Goal: Task Accomplishment & Management: Complete application form

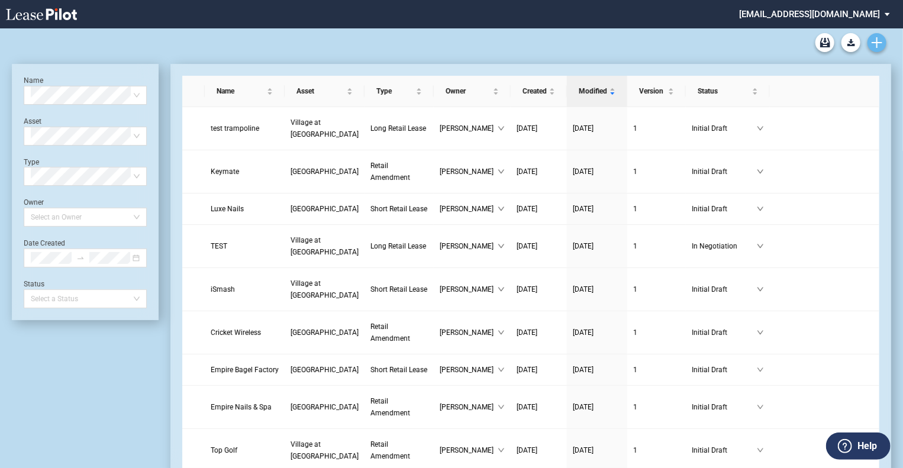
click at [881, 42] on use "Create new document" at bounding box center [876, 42] width 11 height 11
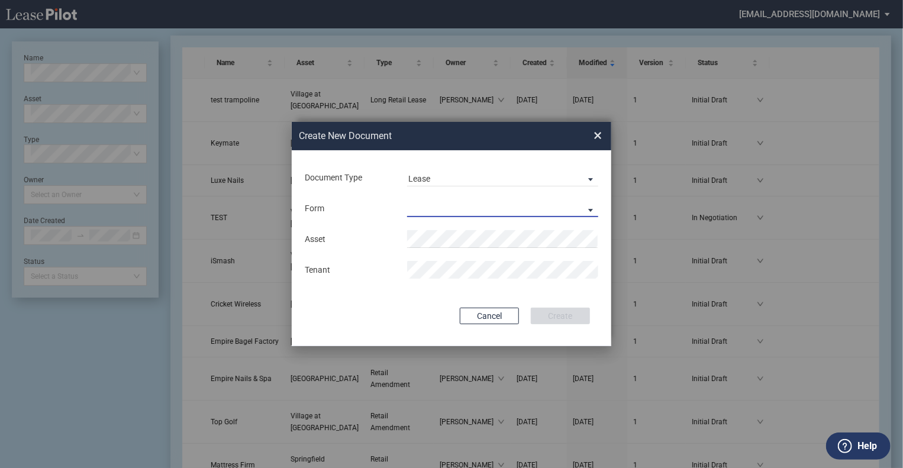
click at [413, 210] on md-select "Long Retail Lease Short Retail Lease" at bounding box center [502, 208] width 191 height 18
click at [441, 212] on div "Long Retail Lease" at bounding box center [445, 209] width 75 height 13
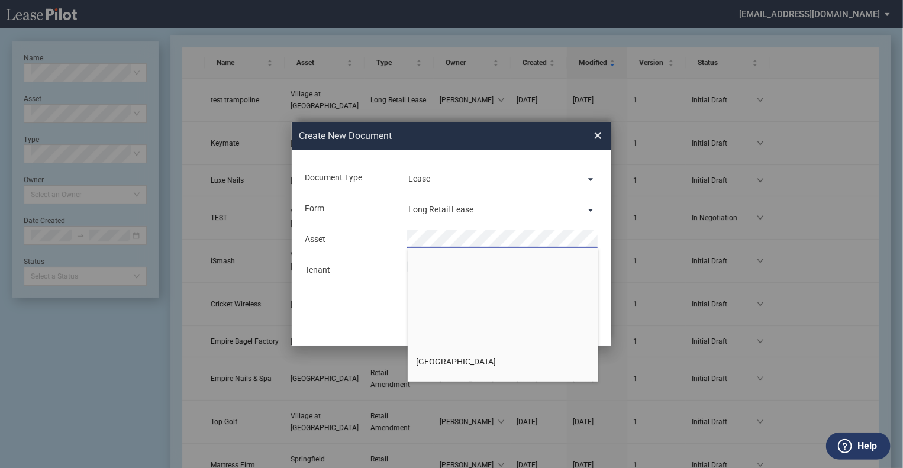
scroll to position [1893, 0]
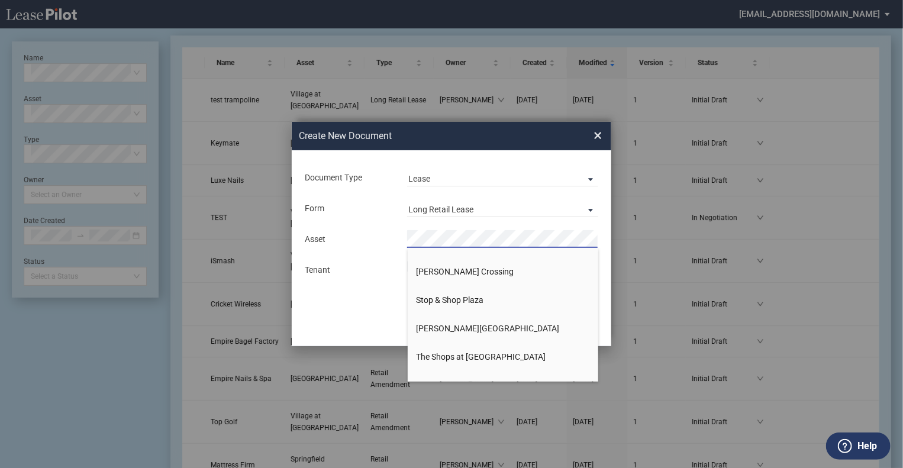
click at [596, 135] on span "×" at bounding box center [597, 135] width 8 height 19
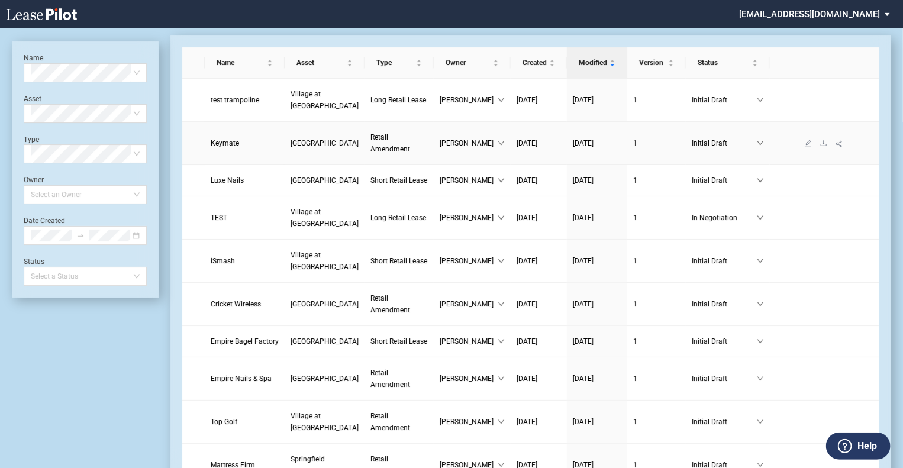
scroll to position [0, 0]
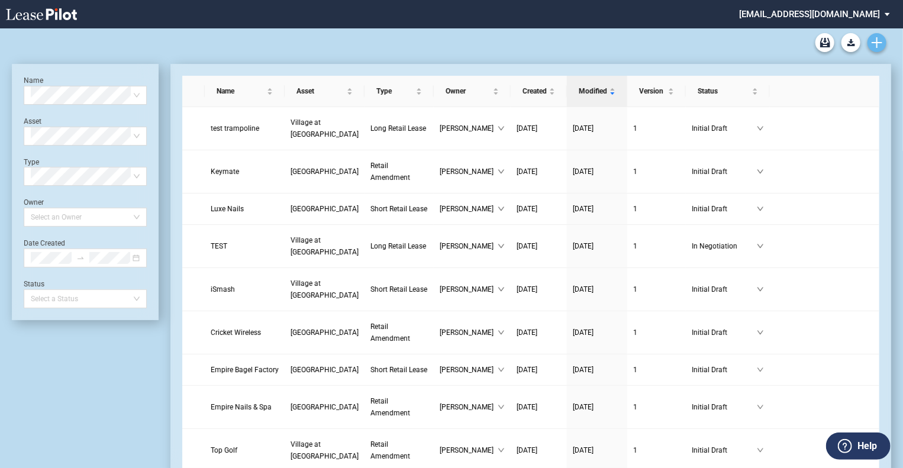
click at [878, 42] on use "Create new document" at bounding box center [876, 42] width 11 height 11
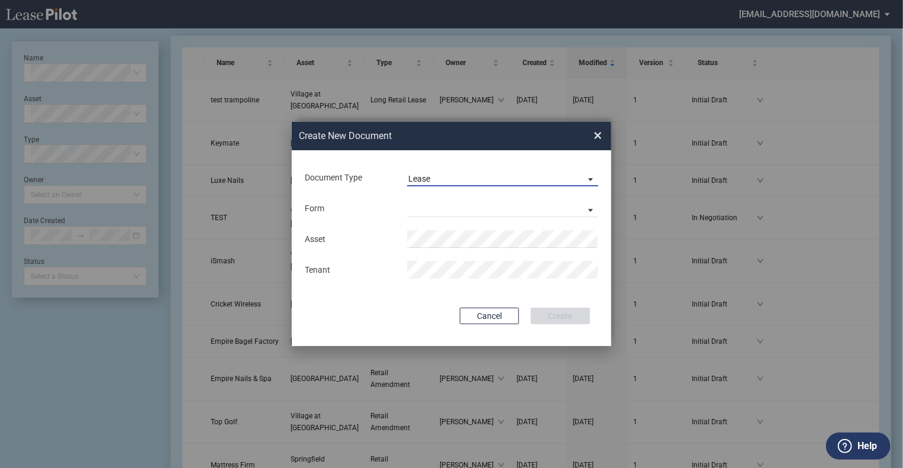
click at [426, 179] on div "Lease" at bounding box center [419, 178] width 22 height 9
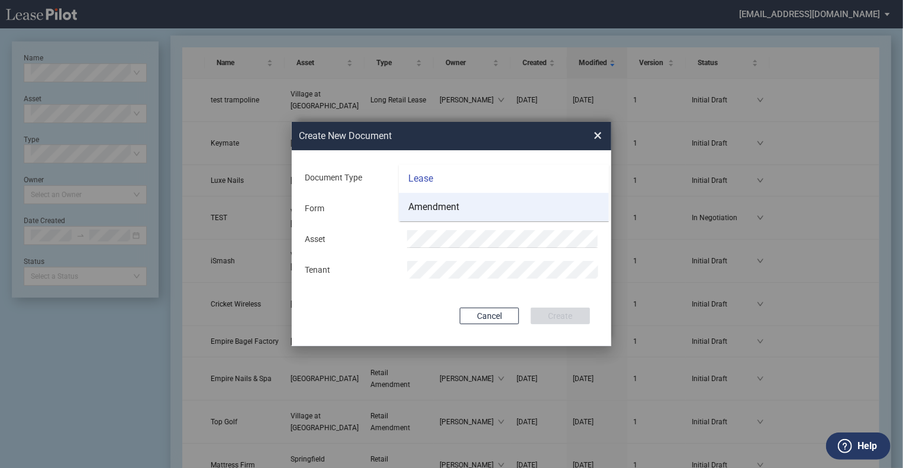
click at [427, 212] on div "Amendment" at bounding box center [433, 206] width 51 height 13
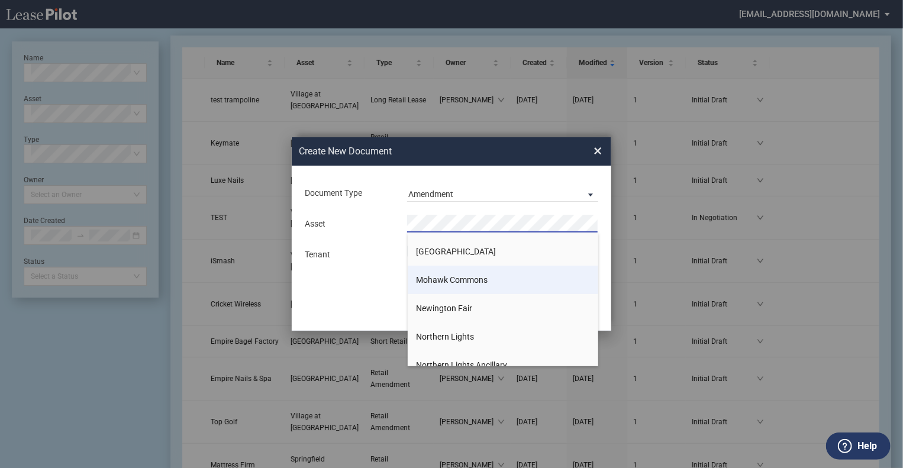
scroll to position [1183, 0]
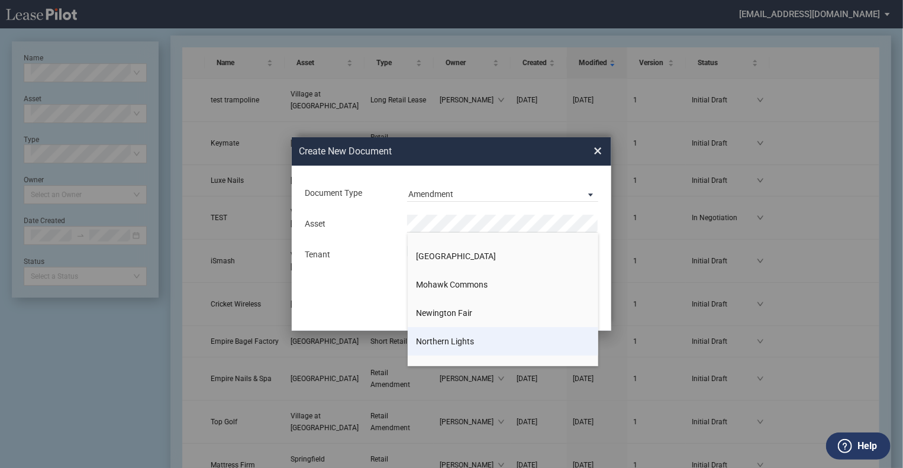
click at [461, 337] on span "Northern Lights" at bounding box center [445, 341] width 58 height 9
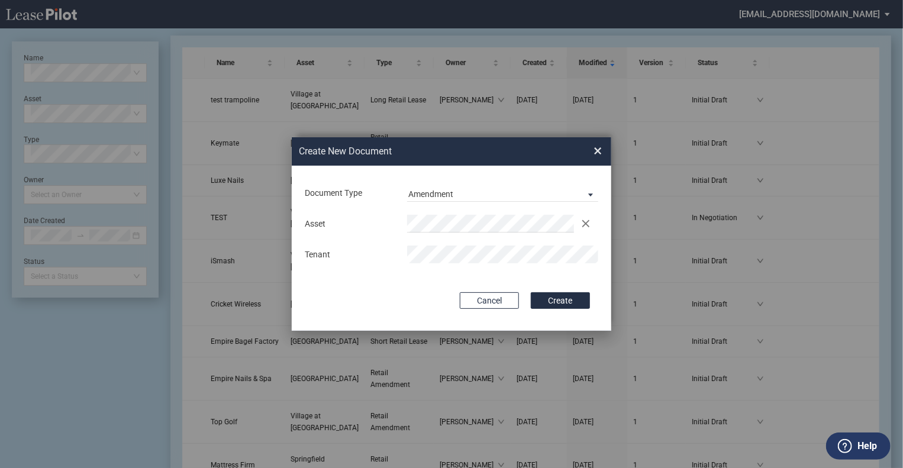
click at [555, 292] on div "Document Type Amendment Deal Type Retail Deal Type Retail Form Retail Amendment…" at bounding box center [451, 248] width 319 height 165
click at [555, 296] on button "Create" at bounding box center [560, 300] width 59 height 17
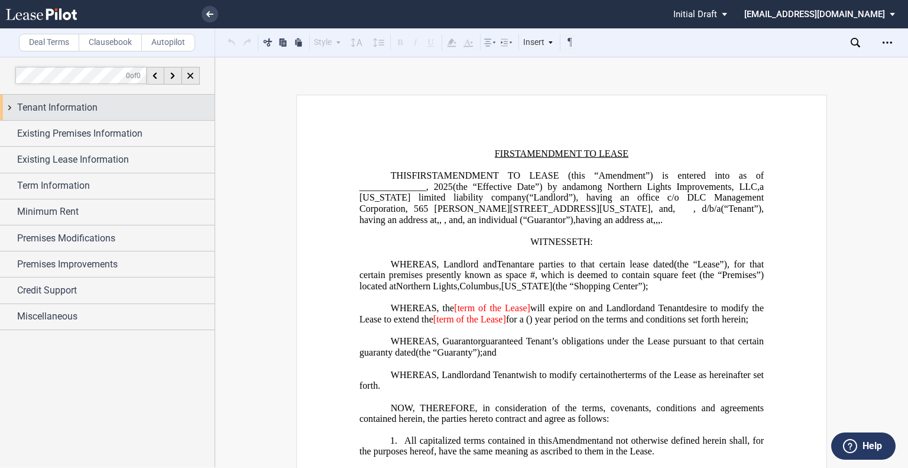
click at [102, 111] on div "Tenant Information" at bounding box center [116, 108] width 198 height 14
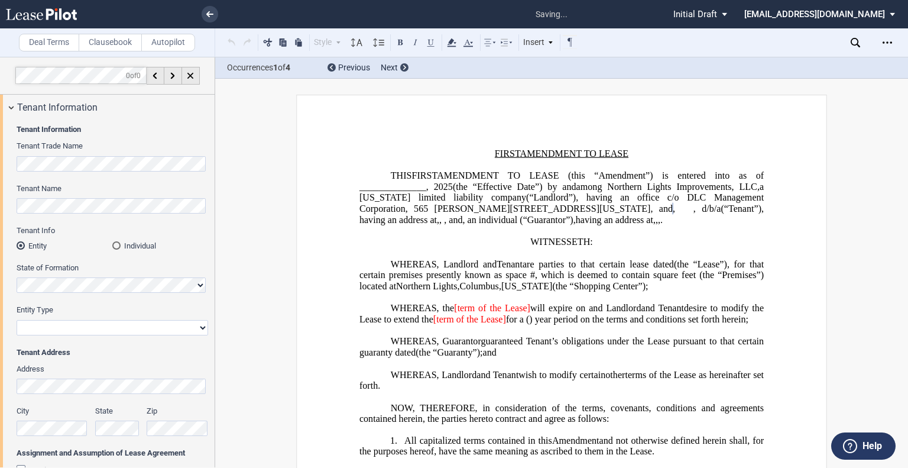
click at [118, 245] on div "Individual" at bounding box center [116, 245] width 8 height 8
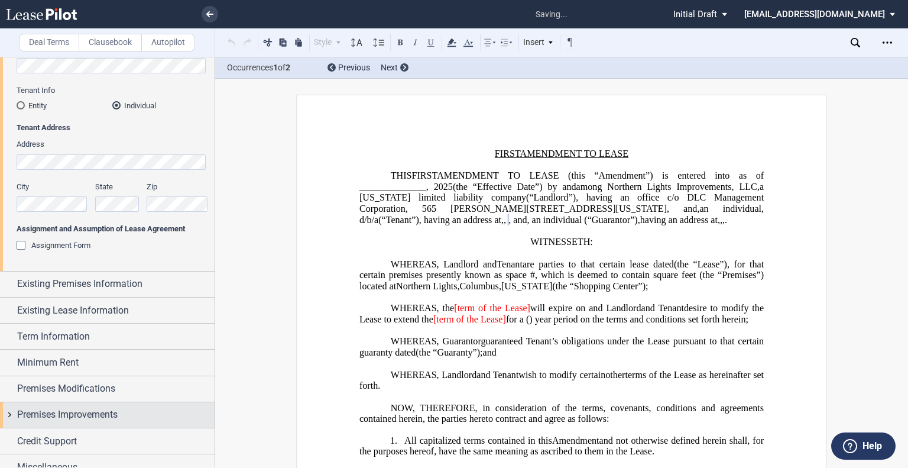
scroll to position [152, 0]
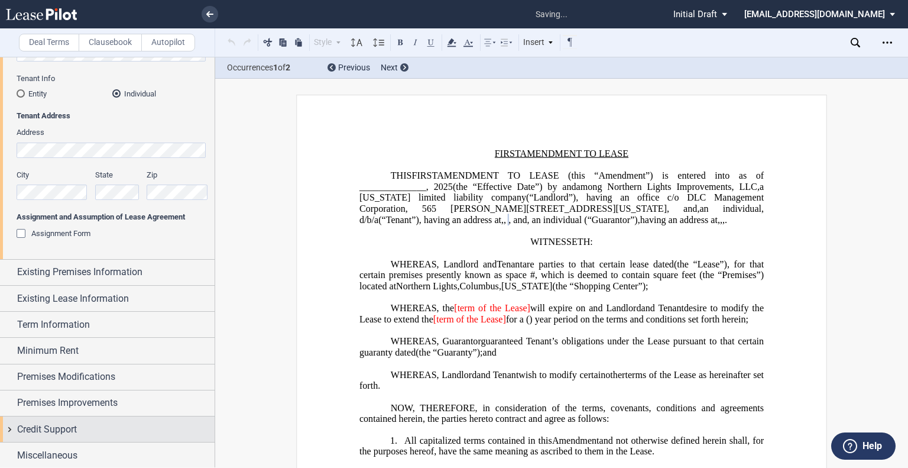
click at [92, 429] on div "Credit Support" at bounding box center [116, 429] width 198 height 14
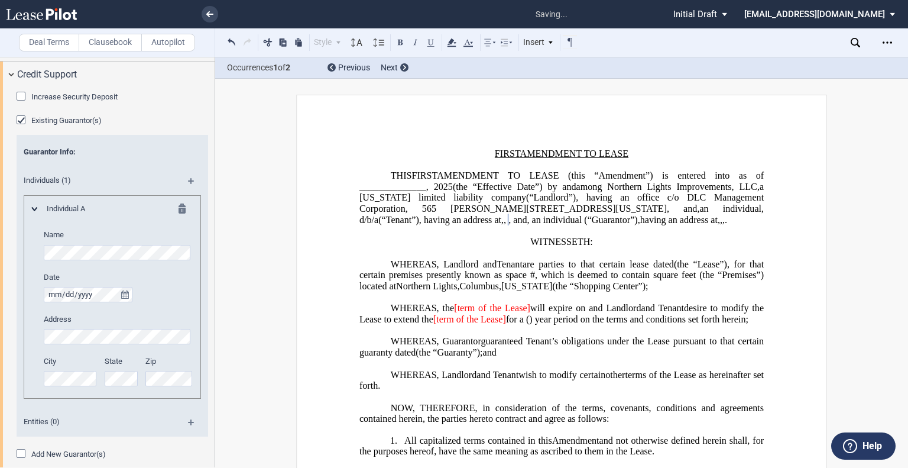
click at [22, 115] on div "Existing Guarantor(s)" at bounding box center [23, 121] width 12 height 12
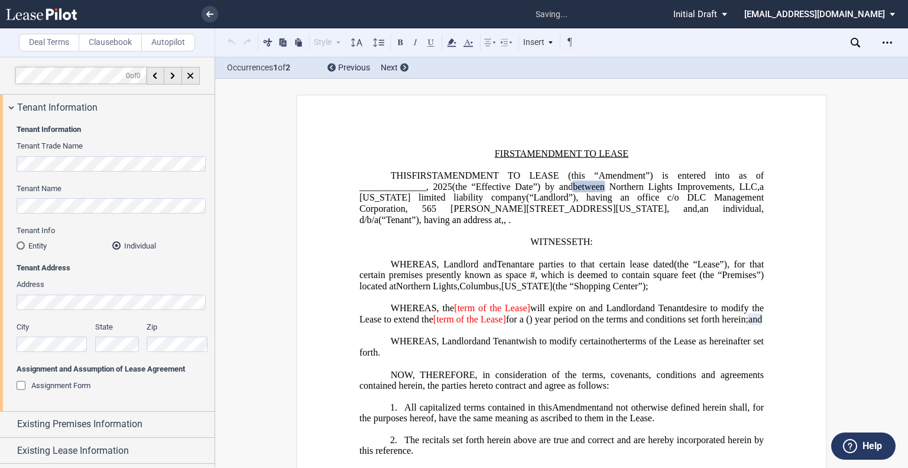
scroll to position [234, 0]
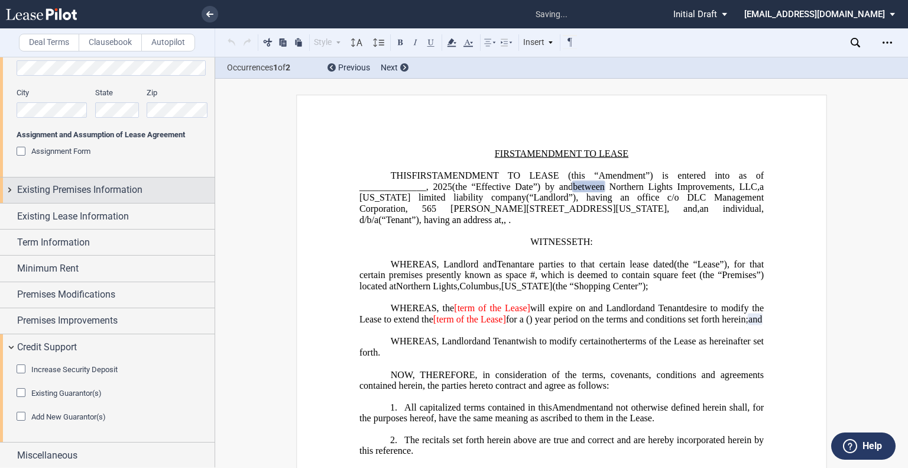
click at [80, 191] on span "Existing Premises Information" at bounding box center [79, 190] width 125 height 14
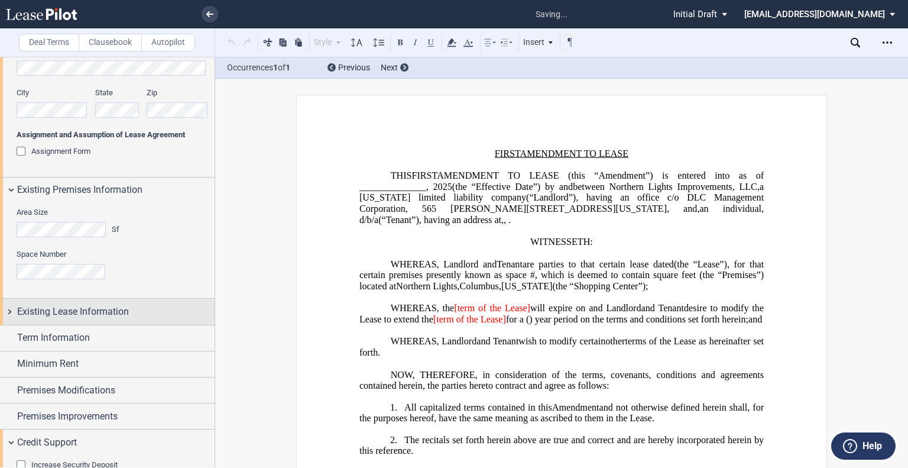
click at [66, 314] on span "Existing Lease Information" at bounding box center [73, 312] width 112 height 14
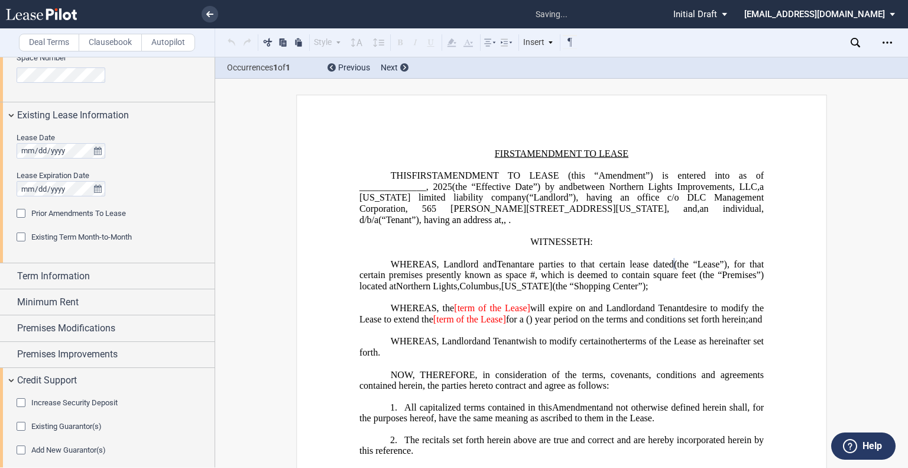
scroll to position [464, 0]
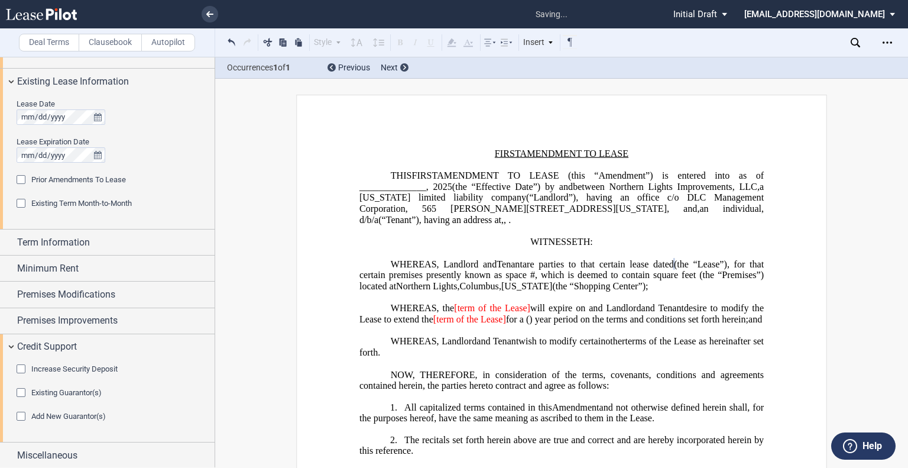
click at [24, 182] on div "Prior Amendments To Lease" at bounding box center [23, 181] width 12 height 12
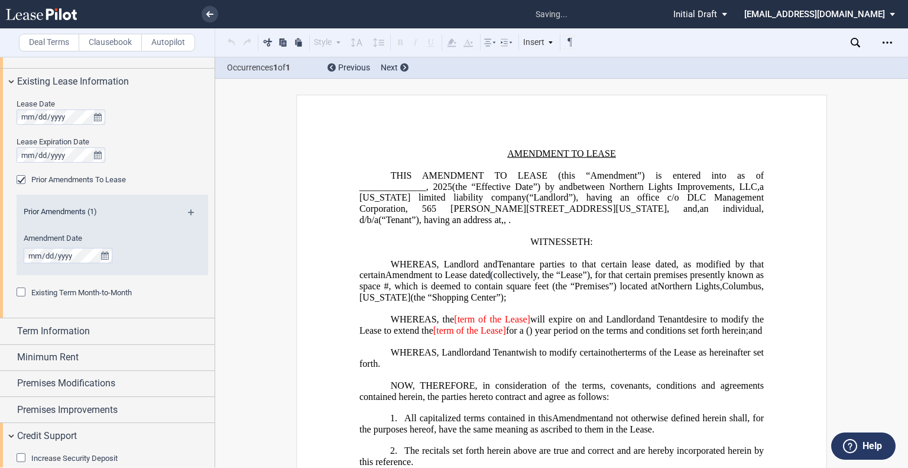
click at [189, 214] on md-icon at bounding box center [196, 216] width 16 height 14
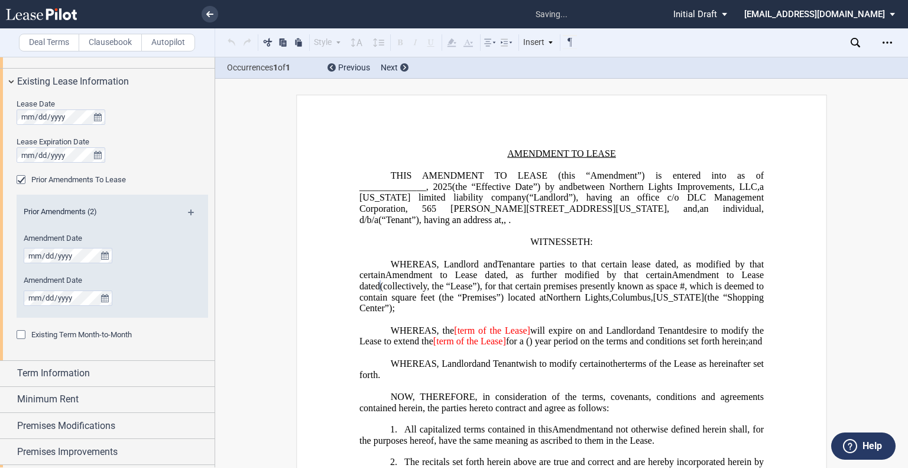
click at [475, 272] on span "Amendment to Lease dated" at bounding box center [446, 275] width 120 height 11
drag, startPoint x: 456, startPoint y: 324, endPoint x: 535, endPoint y: 325, distance: 78.7
click at [535, 325] on span "WHEREAS, the [term of the Lease] will expire on ﻿ ﻿ and Landlord" at bounding box center [516, 330] width 251 height 11
drag, startPoint x: 541, startPoint y: 328, endPoint x: 565, endPoint y: 337, distance: 25.6
click at [565, 337] on span "desire to modify the Lease to extend the [term of the Lease] for a ﻿ ﻿ ( ﻿ ﻿ ) …" at bounding box center [563, 335] width 407 height 21
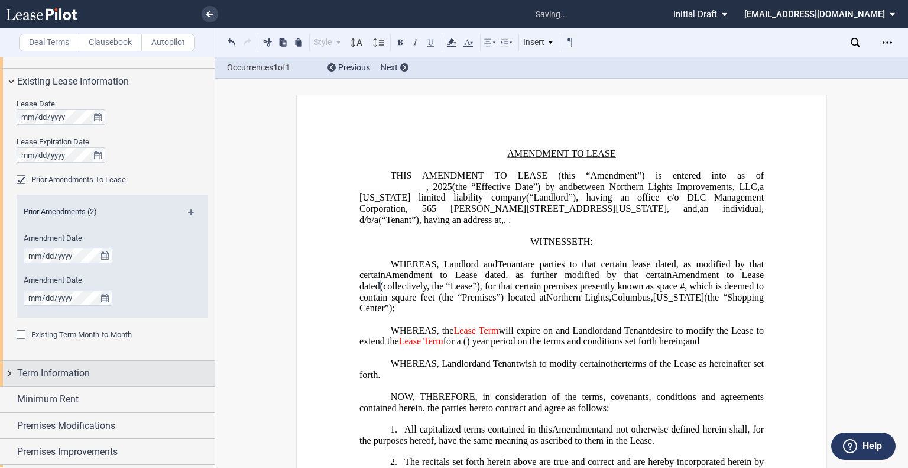
click at [86, 383] on div "Term Information" at bounding box center [107, 373] width 215 height 25
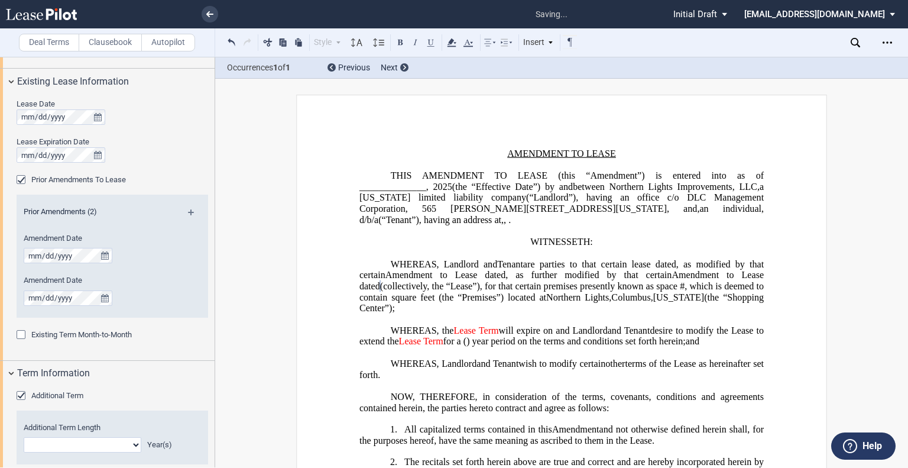
scroll to position [583, 0]
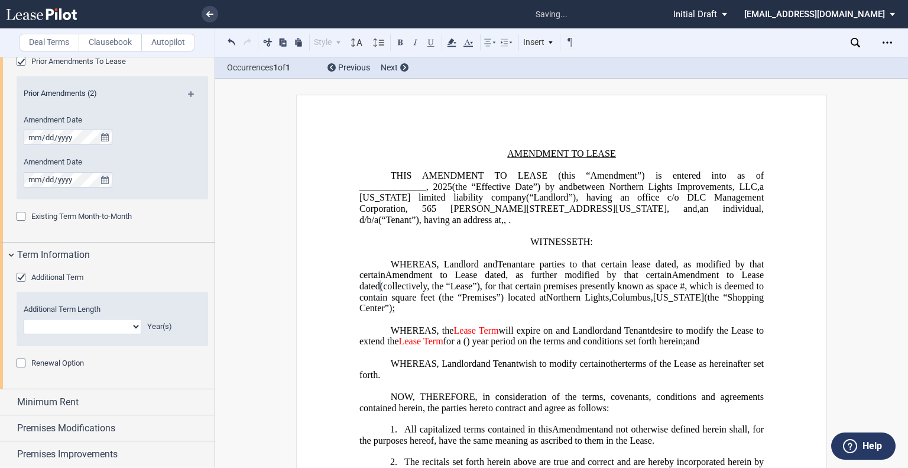
click at [135, 328] on select "0 1 2 3 4 5 6 7 8 9 10 11 12 13 14 15 16 17 18 19 20" at bounding box center [83, 326] width 118 height 15
select select "number:5"
click at [24, 319] on select "0 1 2 3 4 5 6 7 8 9 10 11 12 13 14 15 16 17 18 19 20" at bounding box center [83, 326] width 118 height 15
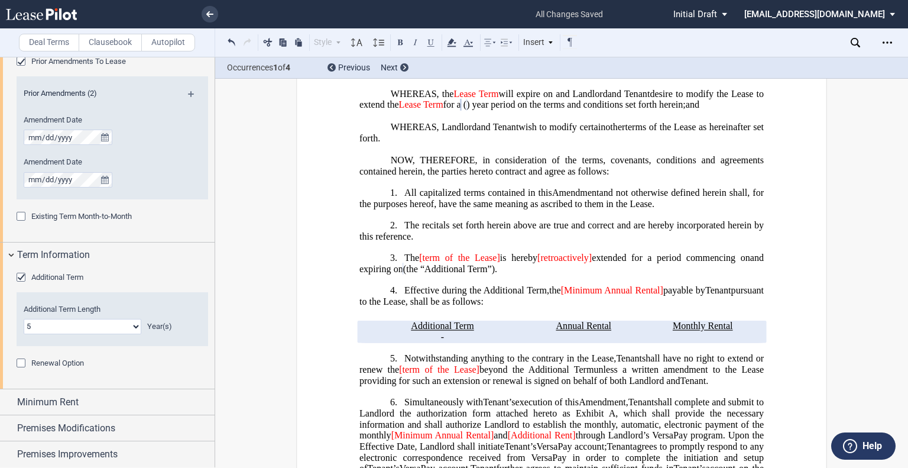
drag, startPoint x: 419, startPoint y: 260, endPoint x: 419, endPoint y: 267, distance: 7.1
click at [419, 267] on span "The [term of the Lease] is hereby [retroactively] extended for a period commenc…" at bounding box center [563, 263] width 407 height 21
drag, startPoint x: 419, startPoint y: 264, endPoint x: 494, endPoint y: 257, distance: 76.0
drag, startPoint x: 559, startPoint y: 264, endPoint x: 505, endPoint y: 263, distance: 54.4
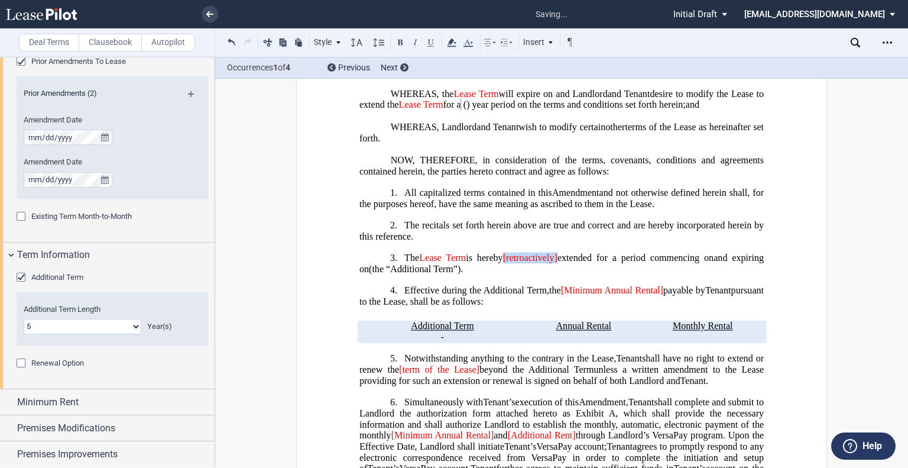
click at [505, 263] on span "[retroactively]" at bounding box center [530, 258] width 54 height 11
click at [578, 296] on span "[Minimum Annual Rental]" at bounding box center [612, 290] width 102 height 11
click at [682, 296] on span "payable by" at bounding box center [684, 290] width 43 height 11
click at [634, 295] on span "Minimum Annual Rent" at bounding box center [607, 290] width 90 height 11
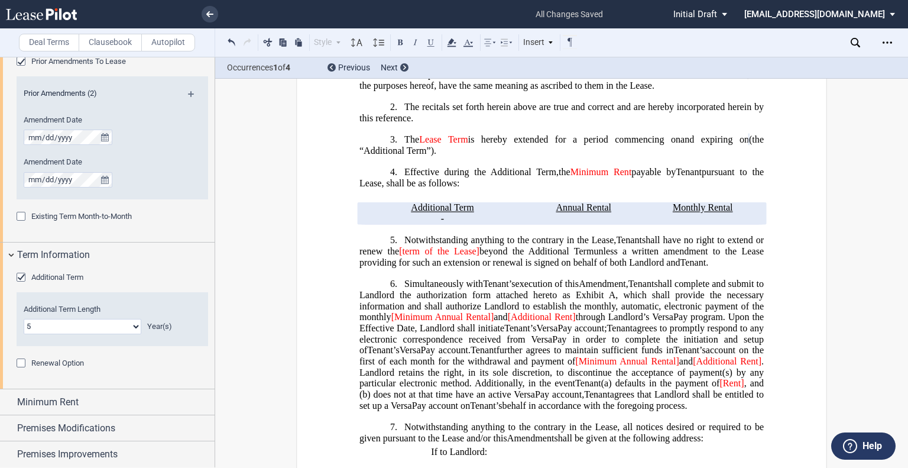
drag, startPoint x: 452, startPoint y: 260, endPoint x: 396, endPoint y: 257, distance: 55.7
click at [396, 256] on span "shall have no right to extend or renew the [term of the Lease] beyond the Addit…" at bounding box center [563, 245] width 407 height 21
click at [396, 322] on span "[Minimum Annual Rental]" at bounding box center [443, 317] width 103 height 11
click at [491, 321] on span "Minimum Annual Rental]" at bounding box center [442, 317] width 101 height 11
drag, startPoint x: 460, startPoint y: 324, endPoint x: 429, endPoint y: 321, distance: 30.8
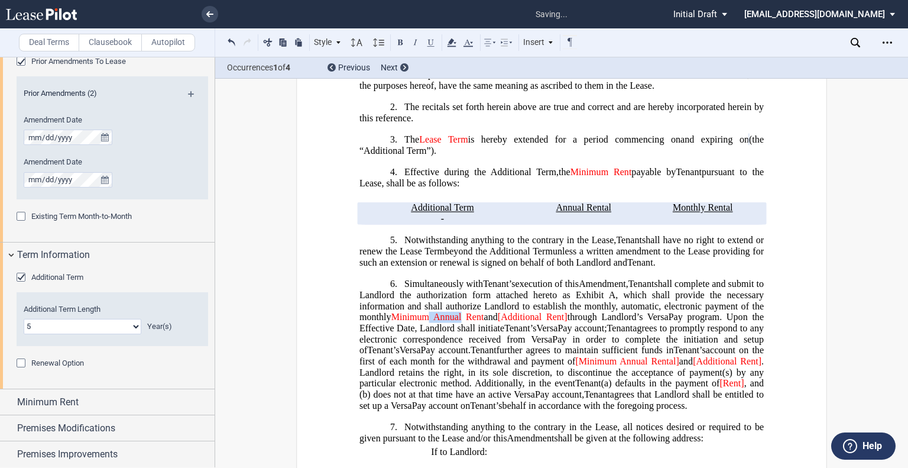
click at [429, 321] on span "Minimum Annual Rent" at bounding box center [438, 317] width 93 height 11
click at [472, 320] on span "[Additional Rent]" at bounding box center [499, 317] width 69 height 11
click at [531, 321] on span "Additional Rent]" at bounding box center [498, 317] width 66 height 11
click at [575, 366] on span "[Minimum Annual Rental]" at bounding box center [626, 361] width 103 height 11
click at [671, 366] on span "Minimum Annual Rental]" at bounding box center [628, 361] width 101 height 11
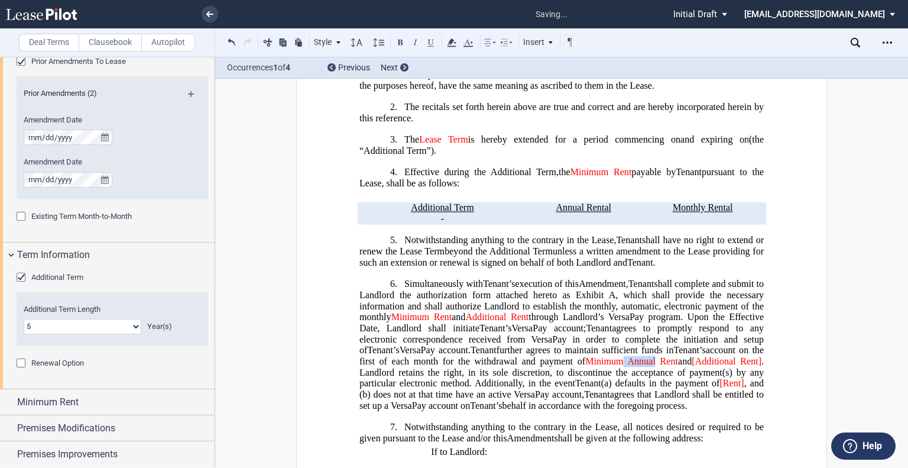
drag, startPoint x: 649, startPoint y: 365, endPoint x: 617, endPoint y: 370, distance: 32.3
click at [617, 367] on span "Minimum Annual Rent" at bounding box center [632, 361] width 93 height 11
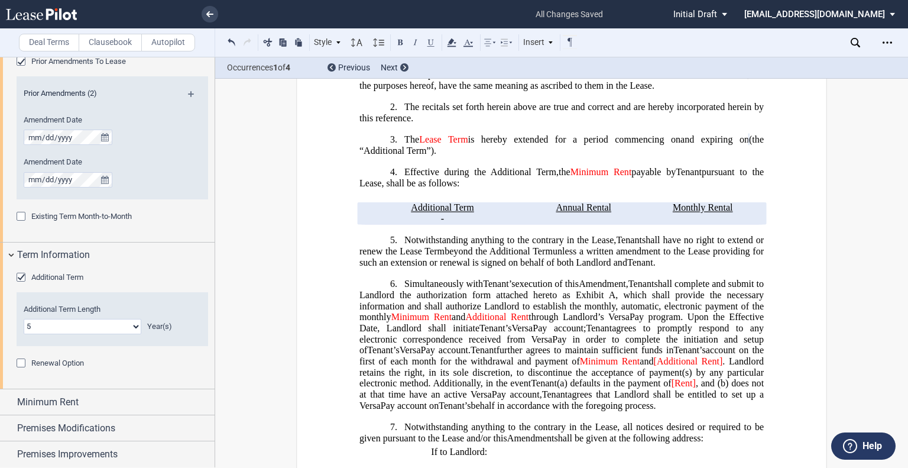
click at [658, 363] on span "[Additional Rent]" at bounding box center [688, 361] width 69 height 11
click at [722, 366] on span ". Landlord retains the right, in its sole discretion, to discontinue the accept…" at bounding box center [563, 372] width 407 height 33
click at [687, 386] on span "[Rent]" at bounding box center [684, 383] width 24 height 11
click at [695, 387] on span ", and (b)" at bounding box center [711, 383] width 33 height 11
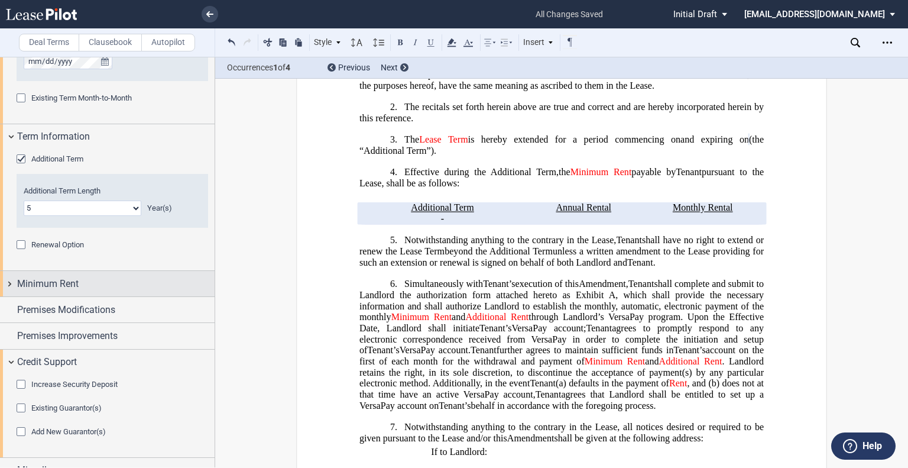
click at [46, 285] on span "Minimum Rent" at bounding box center [48, 284] width 62 height 14
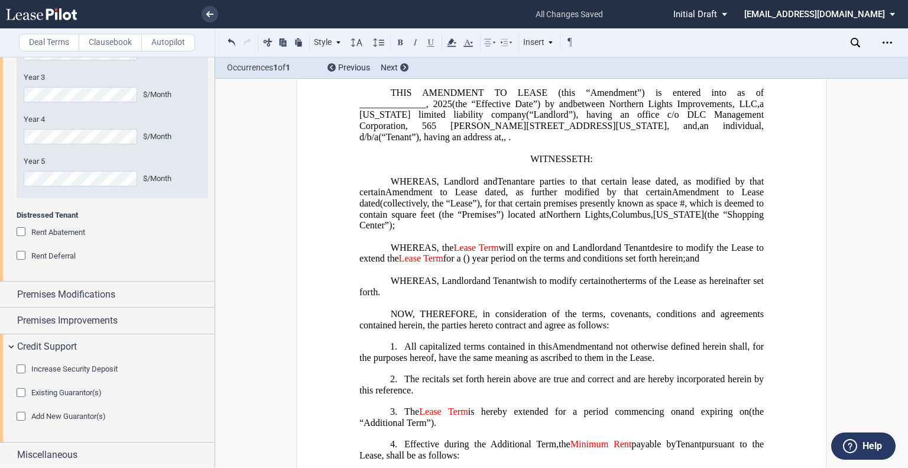
scroll to position [0, 0]
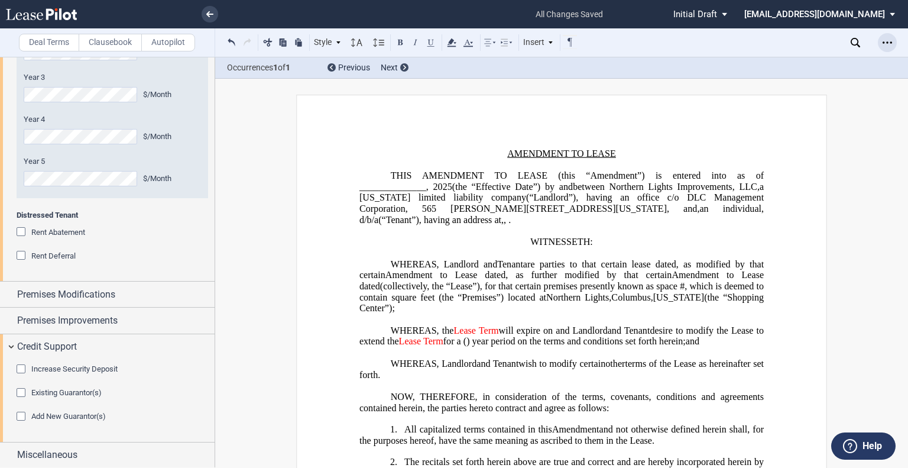
click at [884, 45] on icon "Open Lease options menu" at bounding box center [887, 42] width 9 height 9
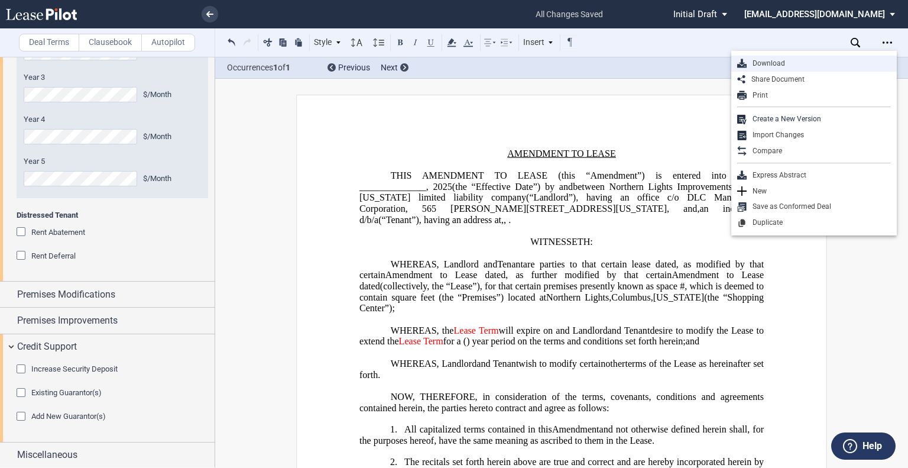
click at [762, 66] on div "Download" at bounding box center [819, 64] width 144 height 10
